Goal: Answer question/provide support: Share knowledge or assist other users

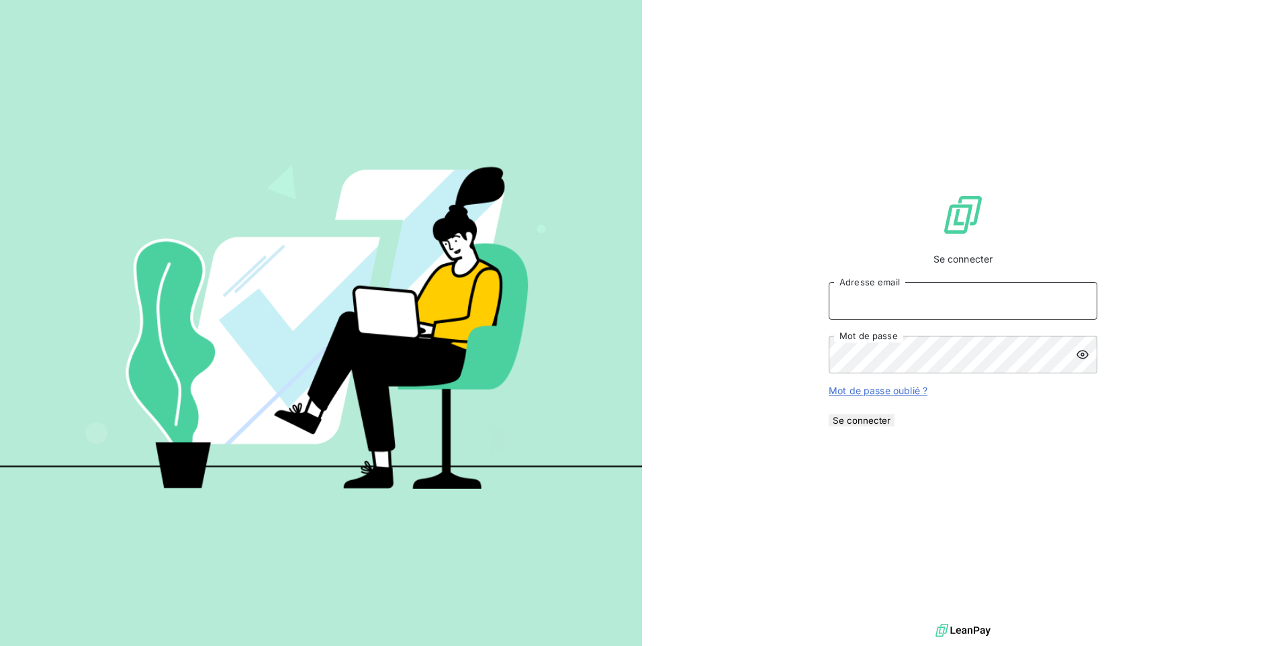
drag, startPoint x: 902, startPoint y: 295, endPoint x: 906, endPoint y: 317, distance: 21.7
click at [902, 295] on input "Adresse email" at bounding box center [962, 301] width 269 height 38
type input "[PERSON_NAME][EMAIL_ADDRESS][DOMAIN_NAME]"
click at [828, 414] on button "Se connecter" at bounding box center [861, 420] width 66 height 12
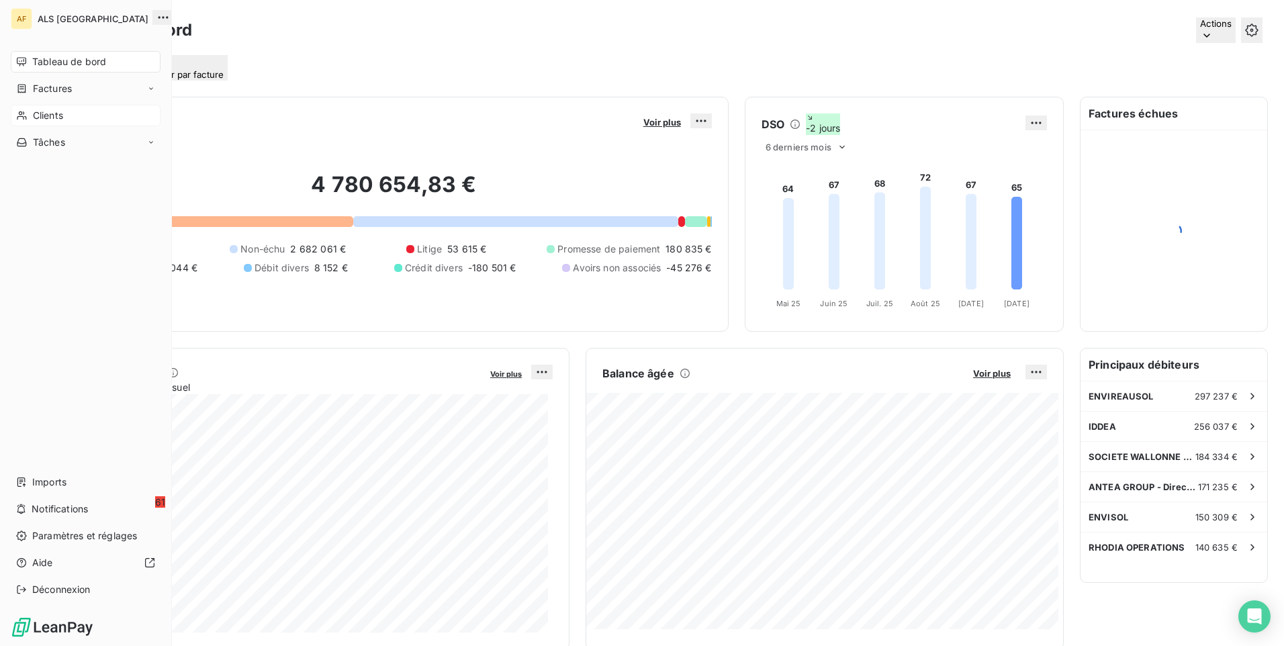
click at [49, 119] on span "Clients" at bounding box center [48, 115] width 30 height 13
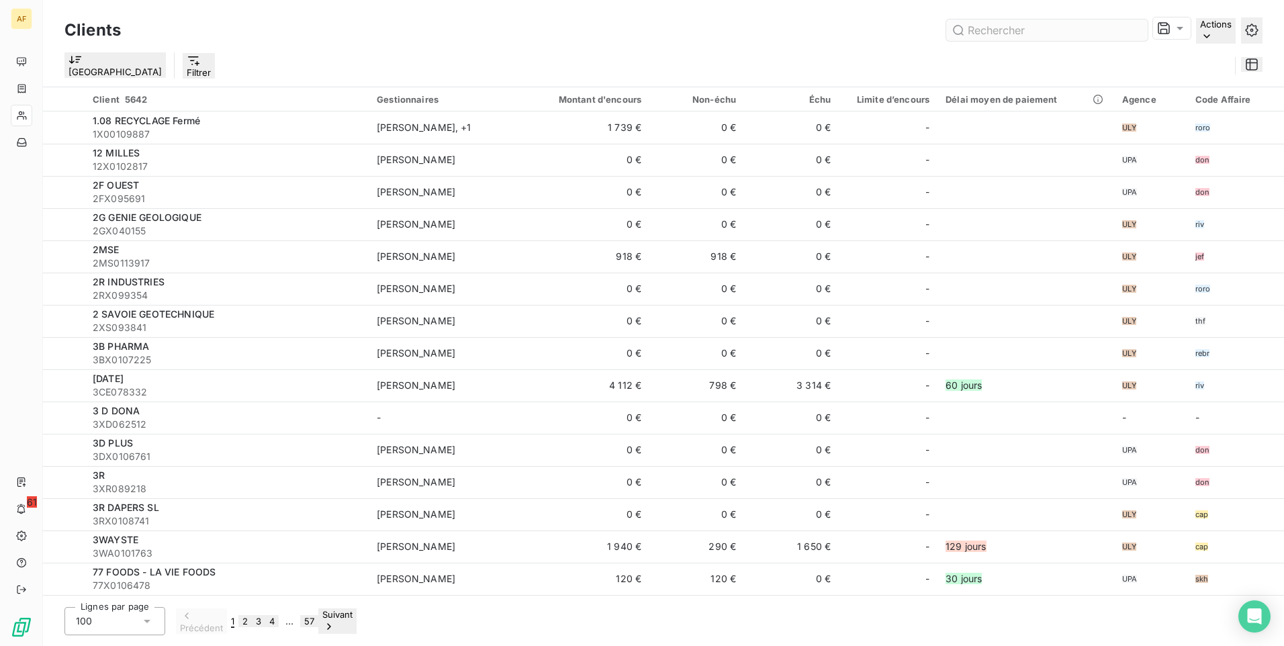
click at [962, 32] on input "text" at bounding box center [1046, 29] width 201 height 21
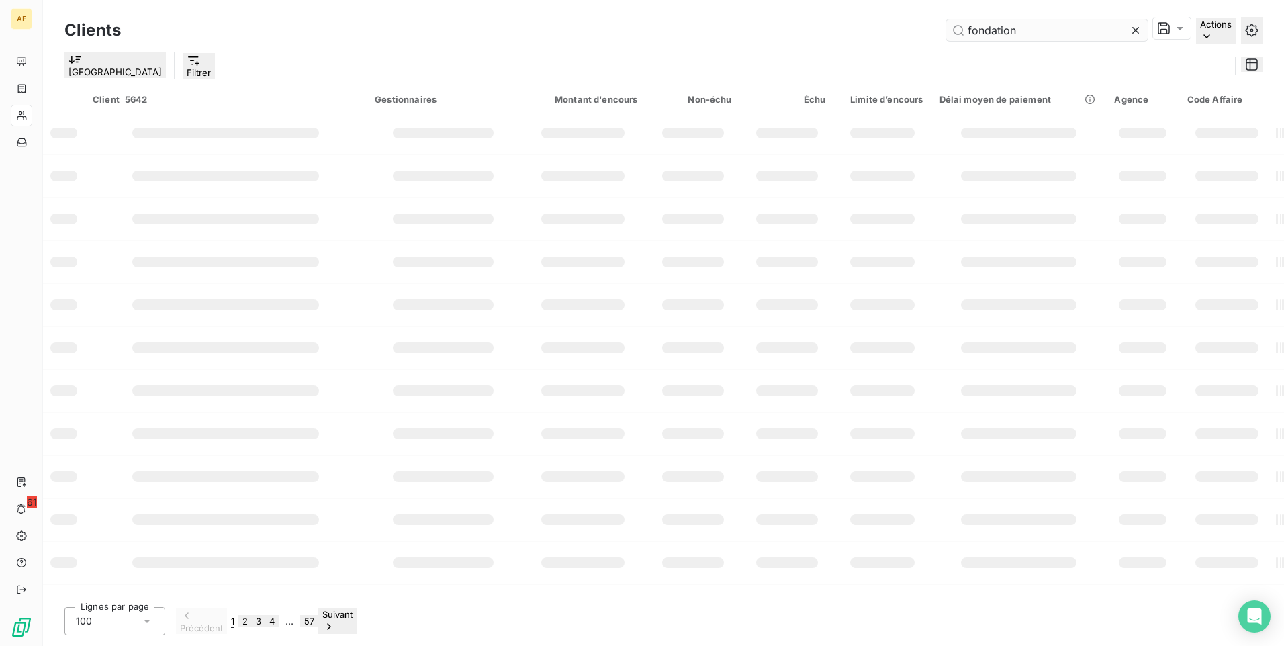
type input "fondation"
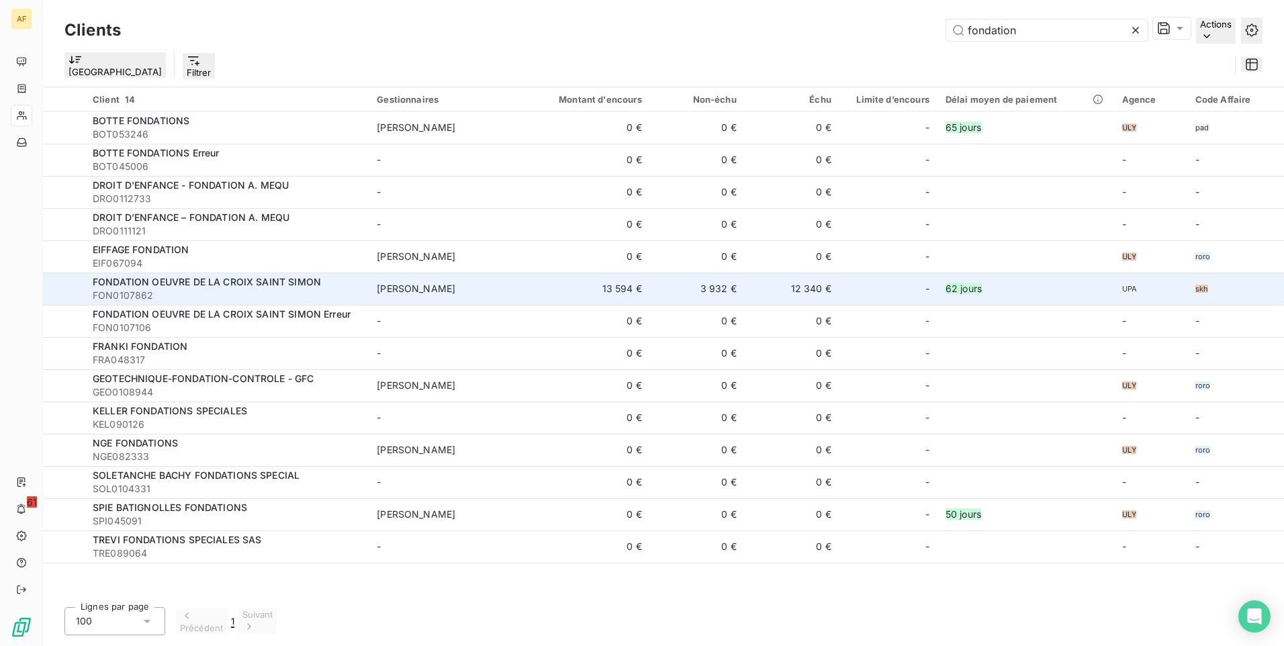
click at [620, 293] on td "13 594 €" at bounding box center [586, 289] width 127 height 32
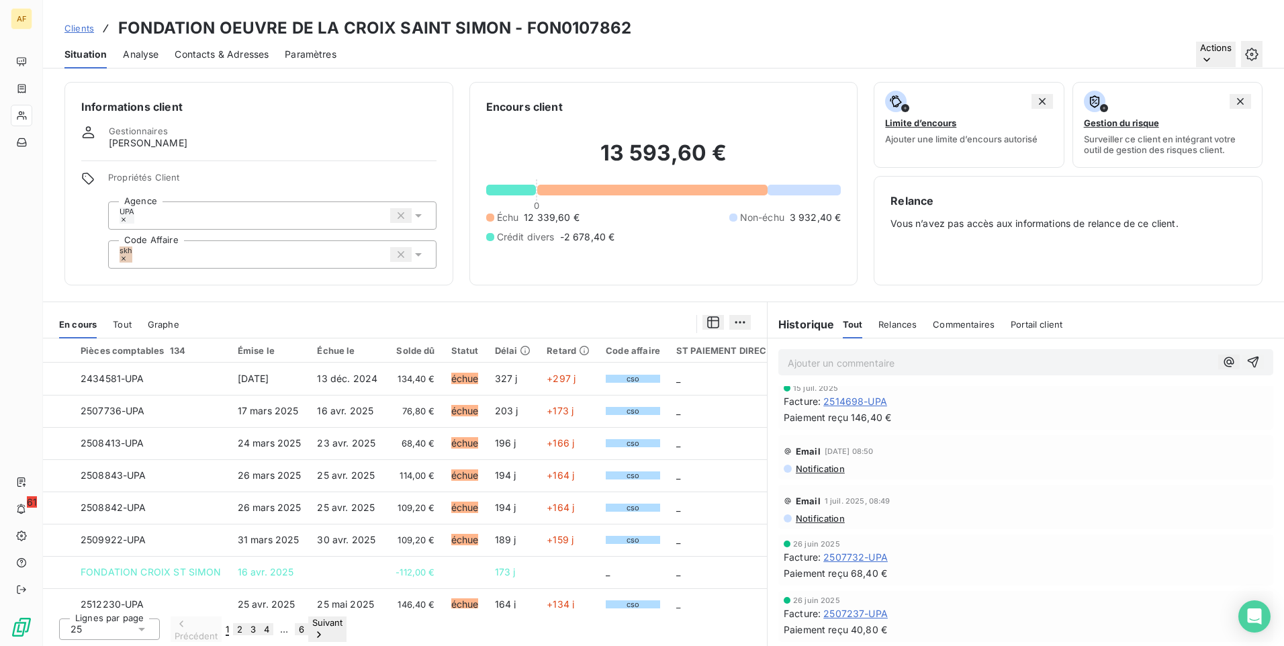
scroll to position [2014, 0]
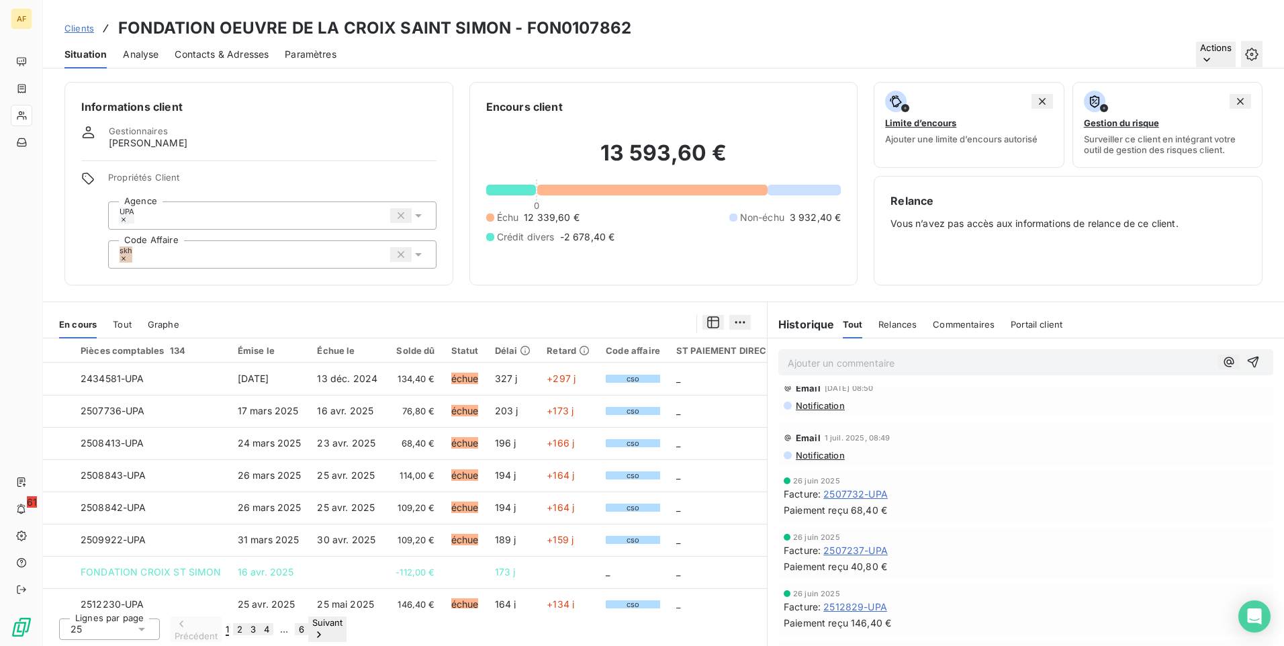
click at [677, 269] on div "Encours client 13 593,60 € 0 Échu 12 339,60 € Non-échu 3 932,40 € Crédit divers…" at bounding box center [663, 183] width 389 height 203
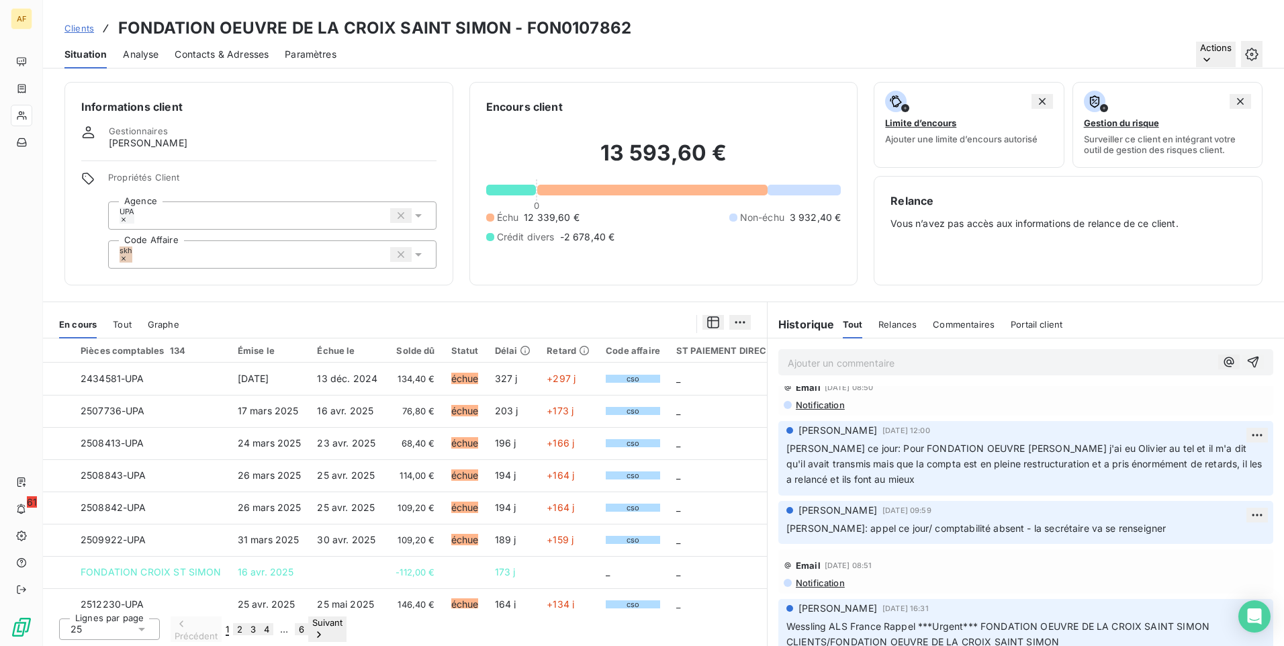
scroll to position [0, 0]
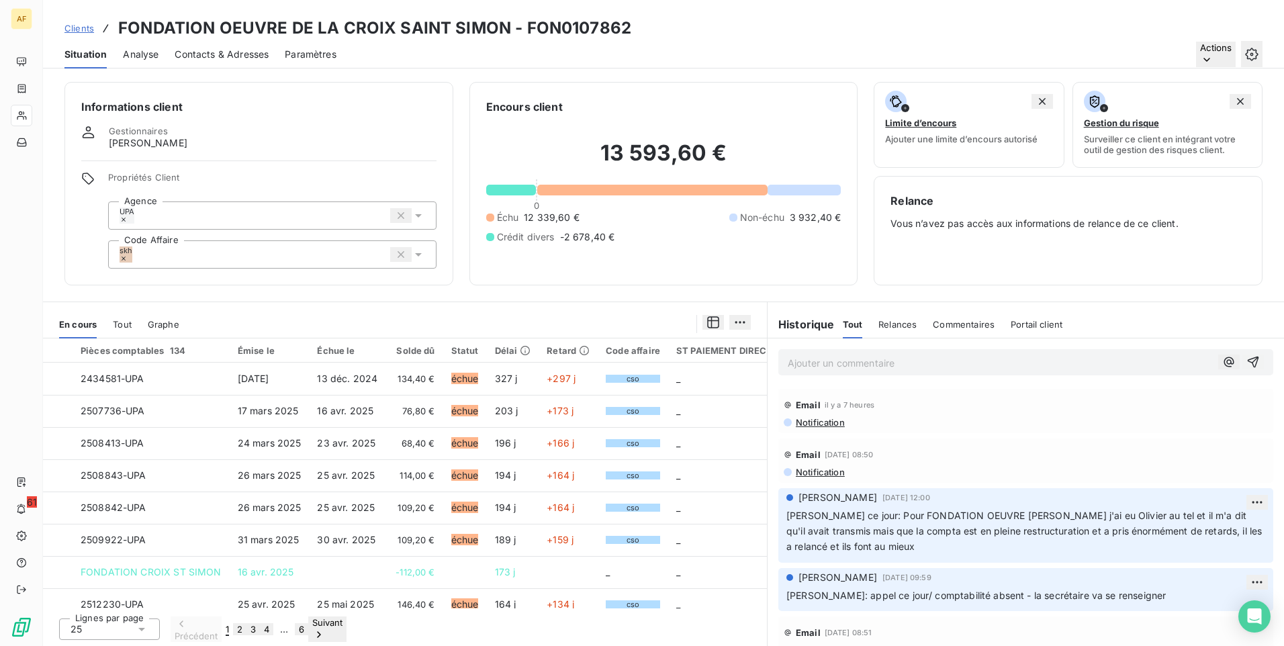
click at [901, 367] on p "Ajouter un commentaire ﻿" at bounding box center [999, 362] width 425 height 17
